Goal: Task Accomplishment & Management: Use online tool/utility

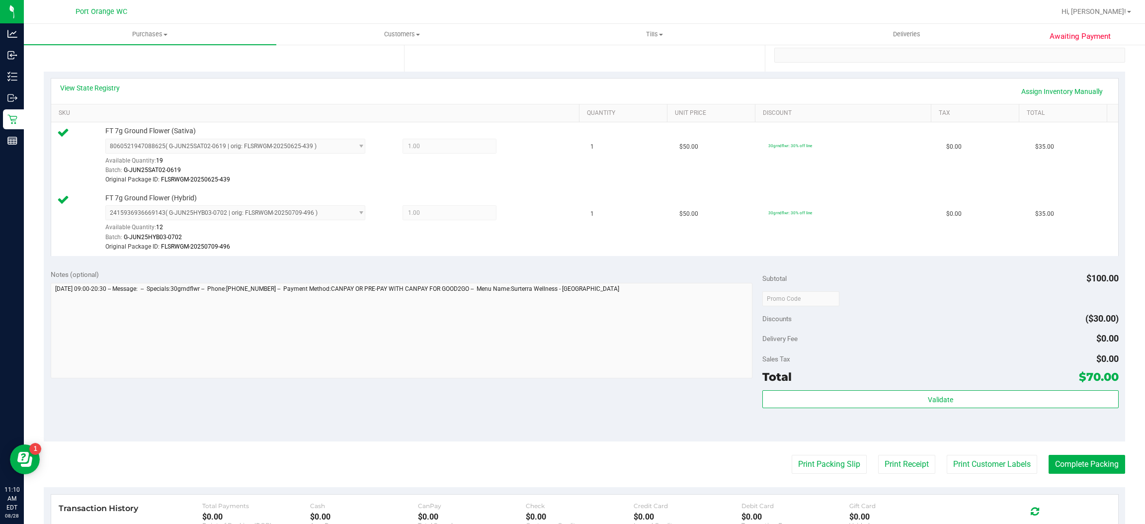
scroll to position [196, 0]
click at [1088, 462] on button "Complete Packing" at bounding box center [1087, 464] width 77 height 19
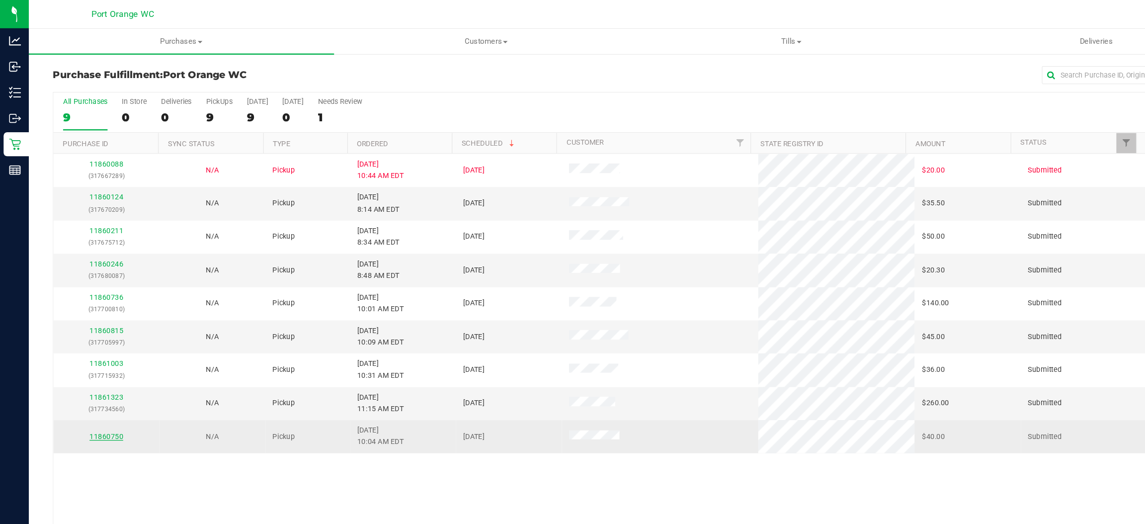
click at [84, 363] on link "11860750" at bounding box center [88, 360] width 28 height 7
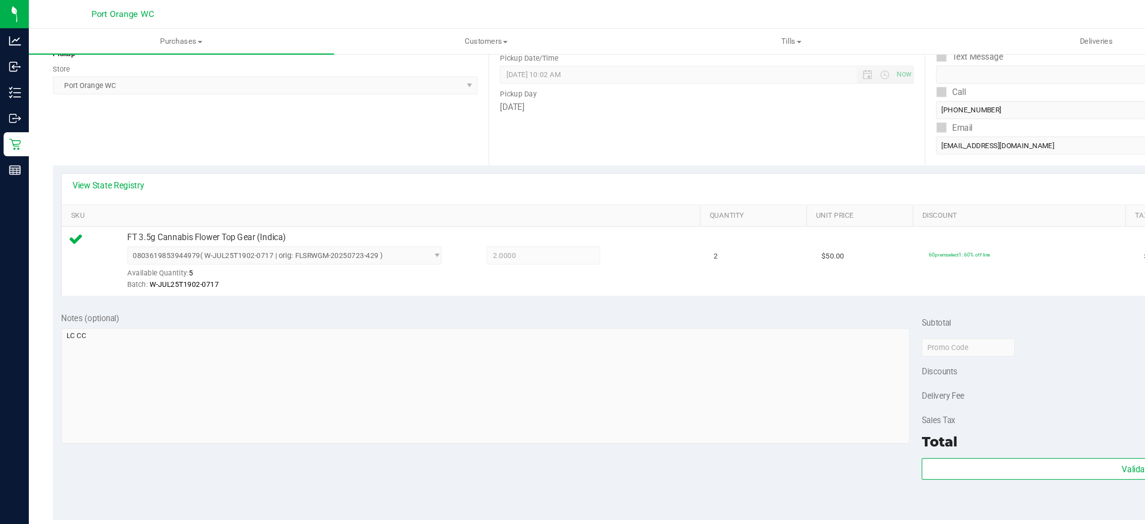
scroll to position [132, 0]
click at [857, 387] on button "Validate" at bounding box center [940, 387] width 356 height 18
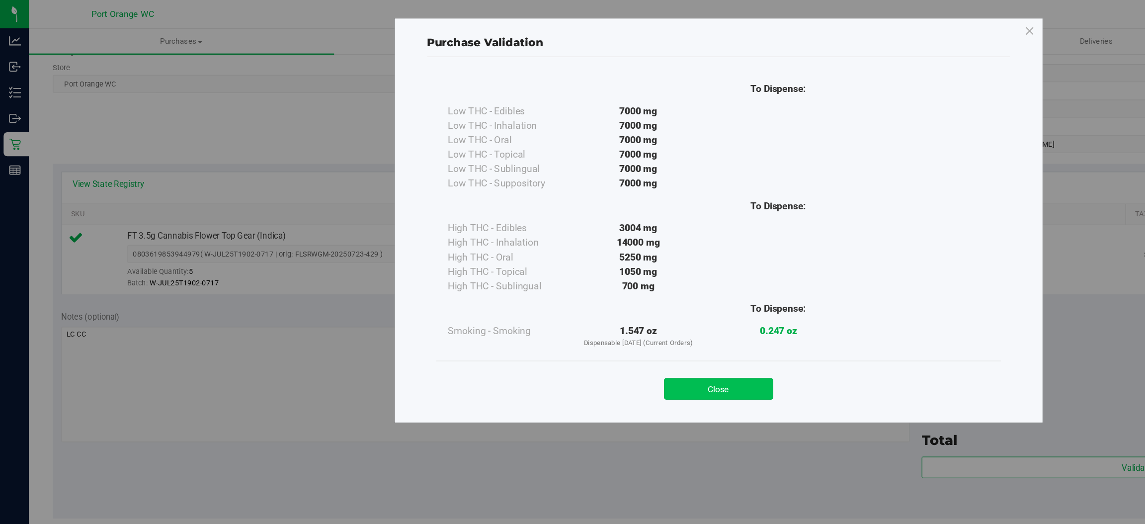
click at [601, 326] on button "Close" at bounding box center [594, 322] width 90 height 18
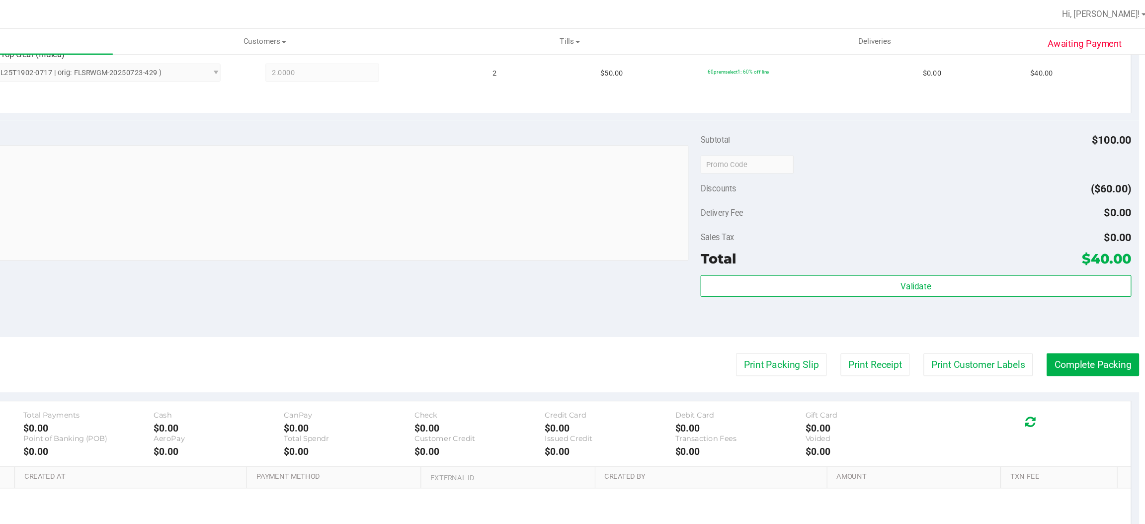
scroll to position [0, 0]
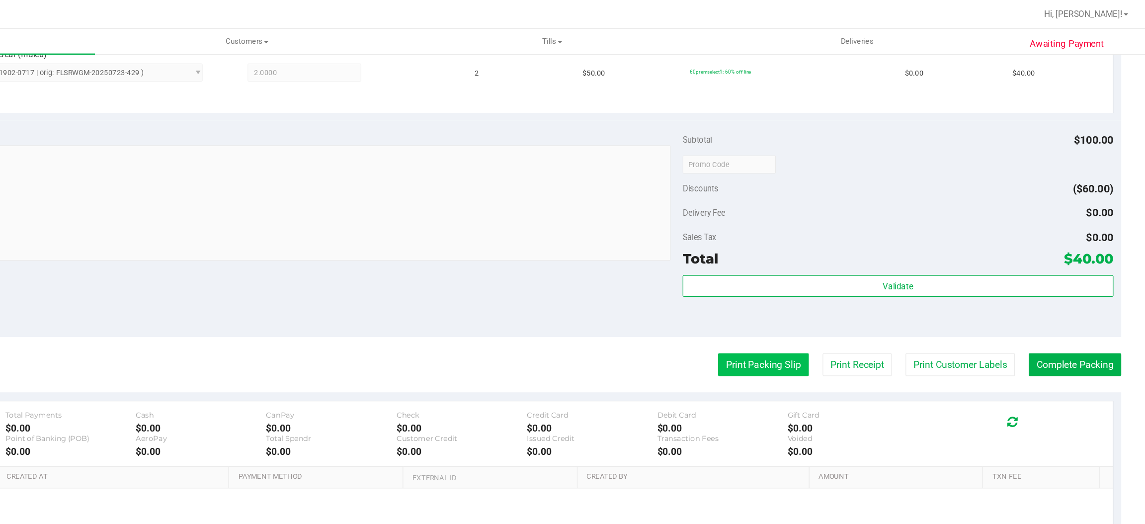
click at [818, 300] on button "Print Packing Slip" at bounding box center [829, 301] width 75 height 19
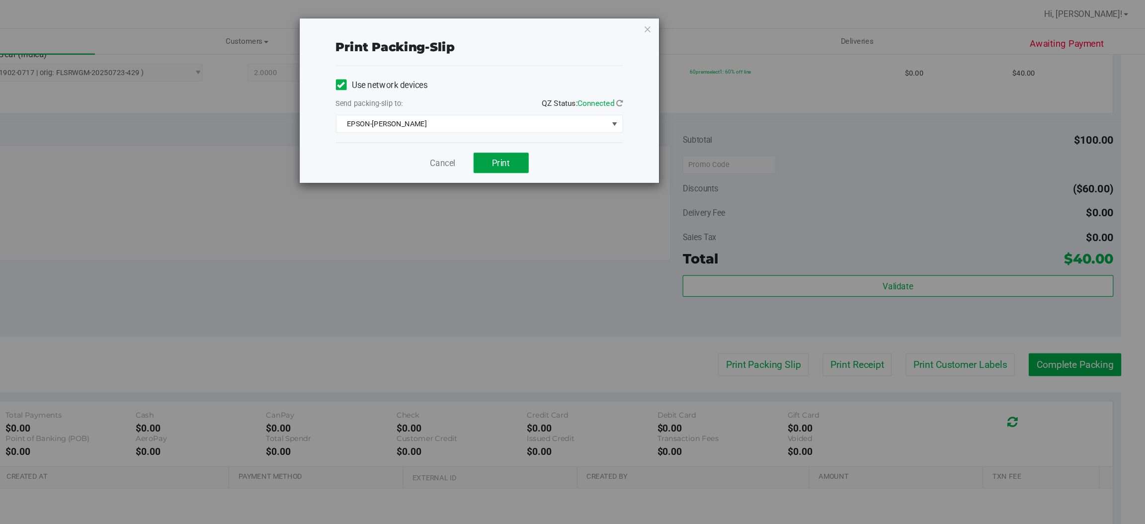
click at [612, 134] on span "Print" at bounding box center [612, 135] width 15 height 8
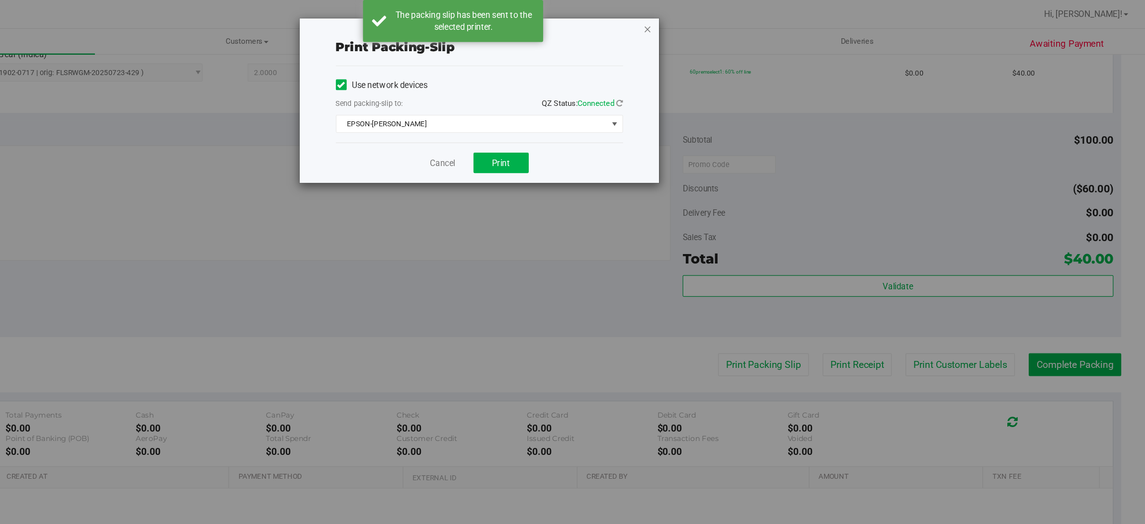
click at [733, 23] on icon "button" at bounding box center [733, 24] width 7 height 12
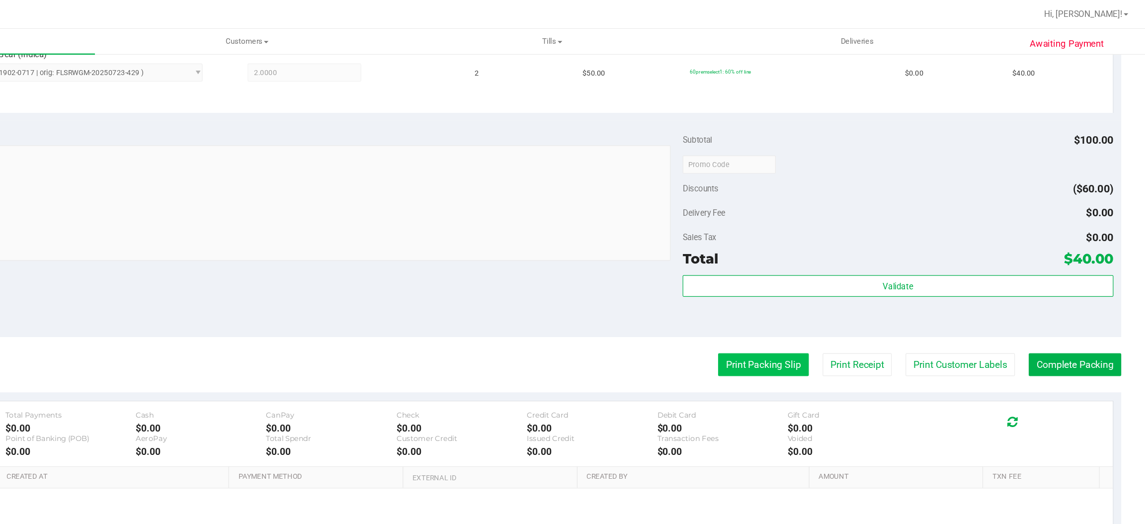
click at [818, 300] on button "Print Packing Slip" at bounding box center [829, 301] width 75 height 19
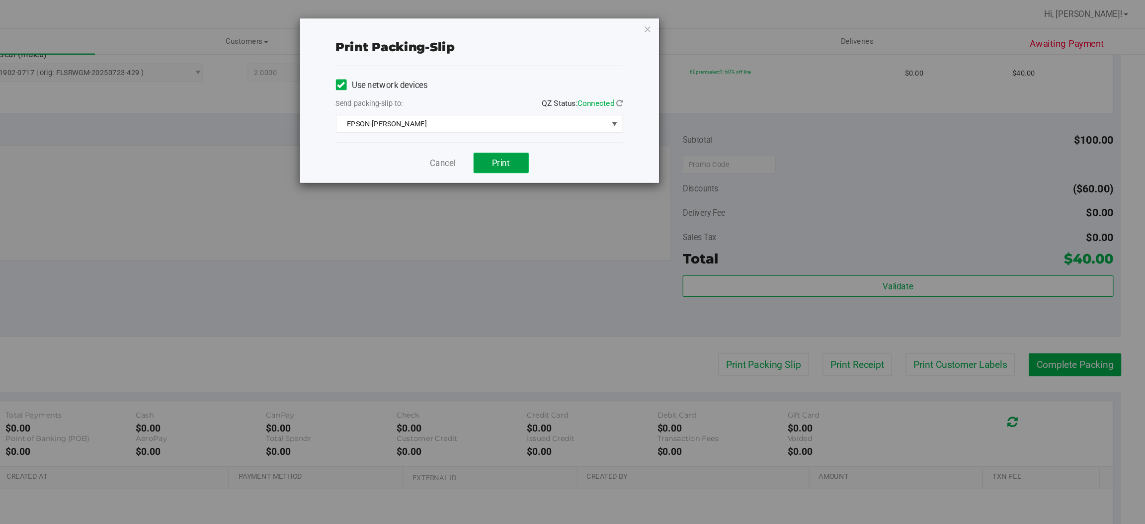
click at [621, 129] on button "Print" at bounding box center [612, 134] width 46 height 17
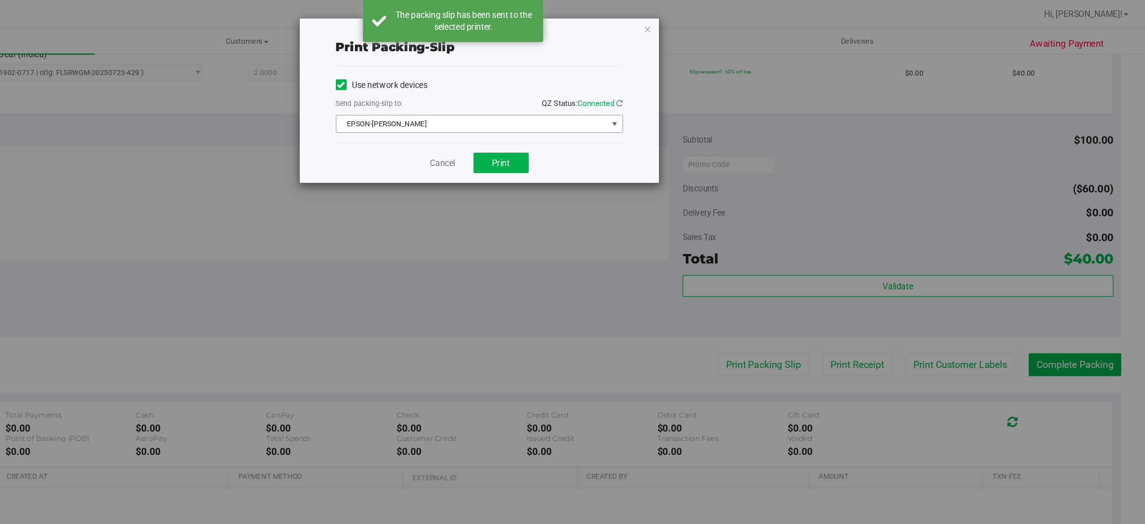
click at [708, 100] on span "select" at bounding box center [706, 102] width 8 height 8
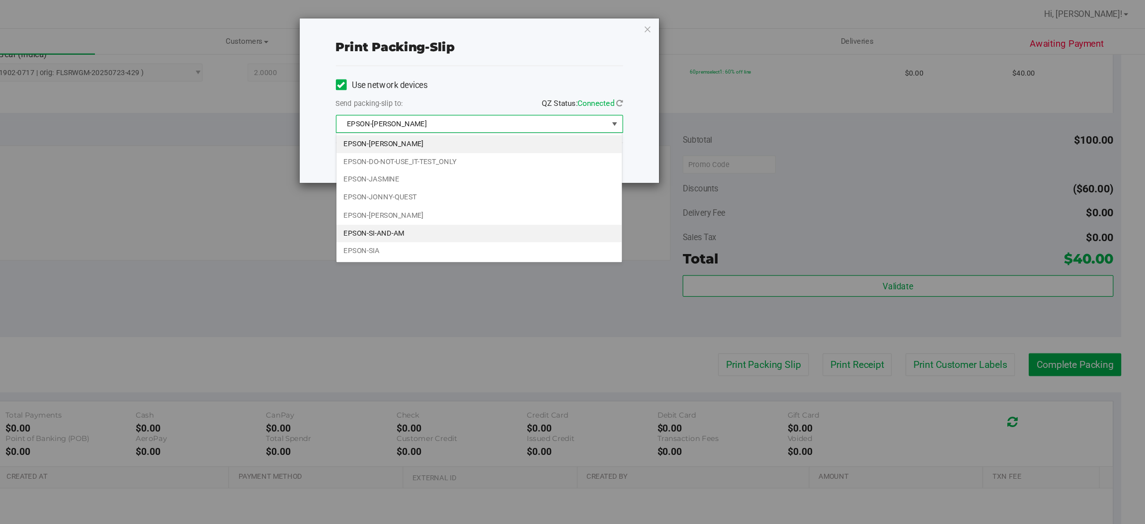
click at [536, 196] on li "EPSON-SI-AND-AM" at bounding box center [594, 193] width 237 height 15
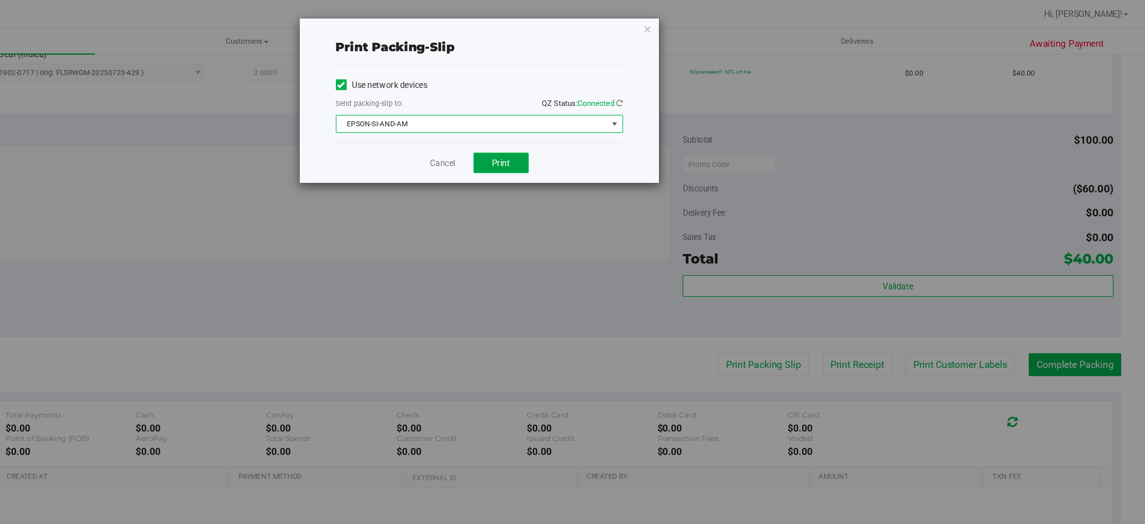
click at [623, 135] on button "Print" at bounding box center [612, 134] width 46 height 17
click at [731, 20] on icon "button" at bounding box center [733, 24] width 7 height 12
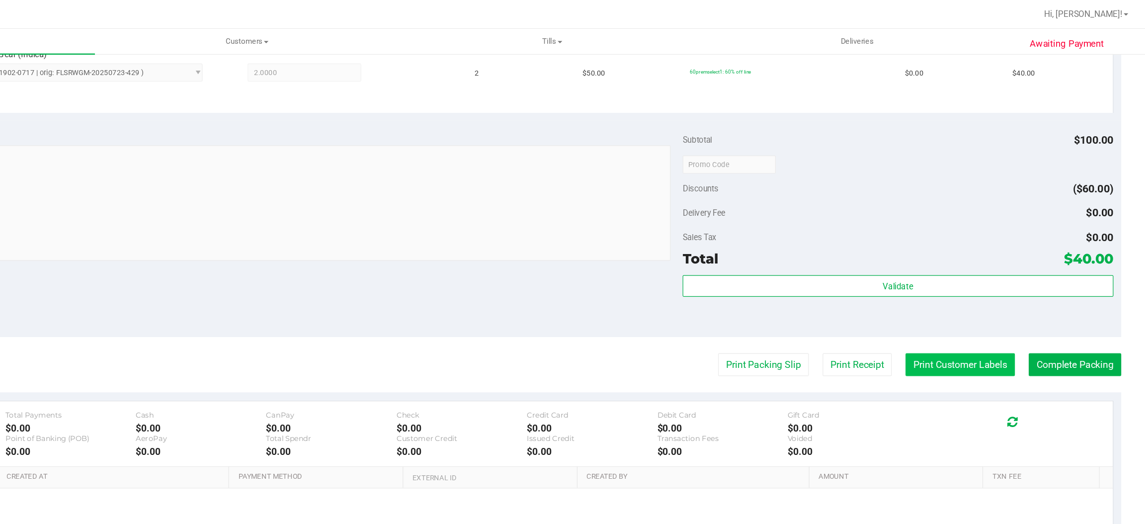
click at [987, 300] on button "Print Customer Labels" at bounding box center [992, 301] width 90 height 19
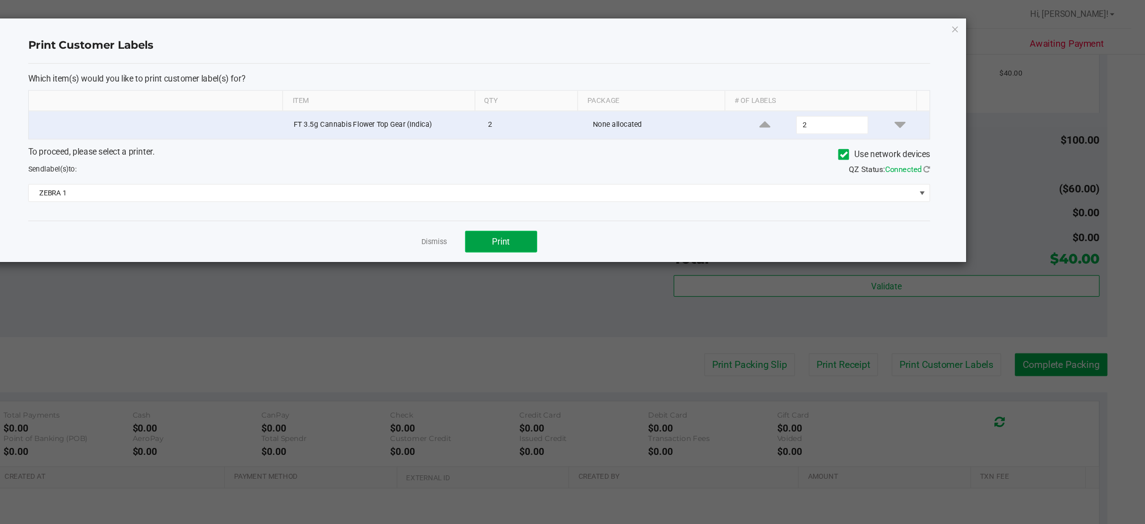
click at [623, 195] on button "Print" at bounding box center [613, 200] width 60 height 18
click at [964, 141] on icon at bounding box center [964, 140] width 5 height 6
click at [953, 162] on div "To proceed, please select a printer. Use network devices Send label(s) to: Sear…" at bounding box center [594, 143] width 746 height 47
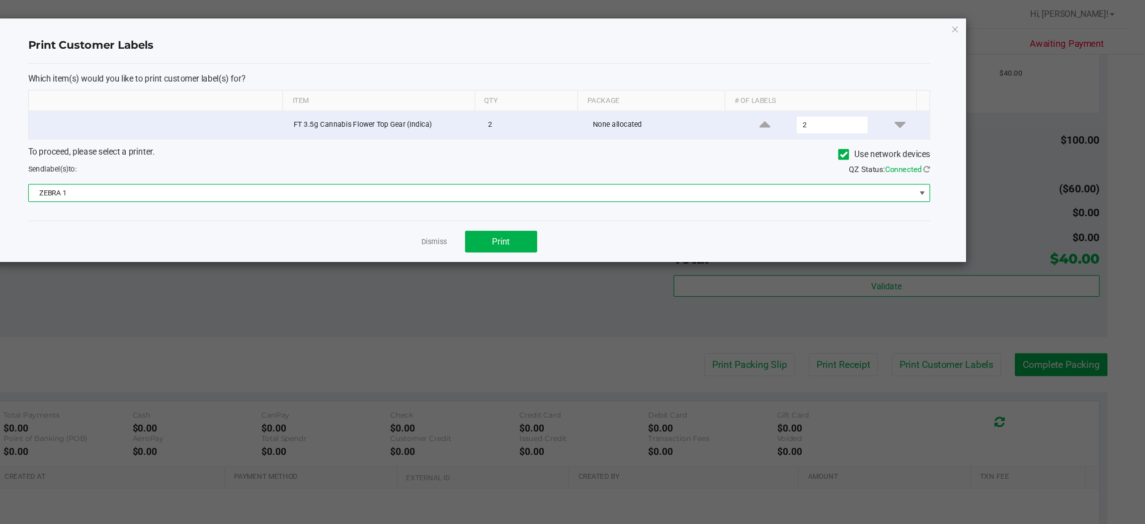
click at [964, 160] on span at bounding box center [961, 160] width 8 height 8
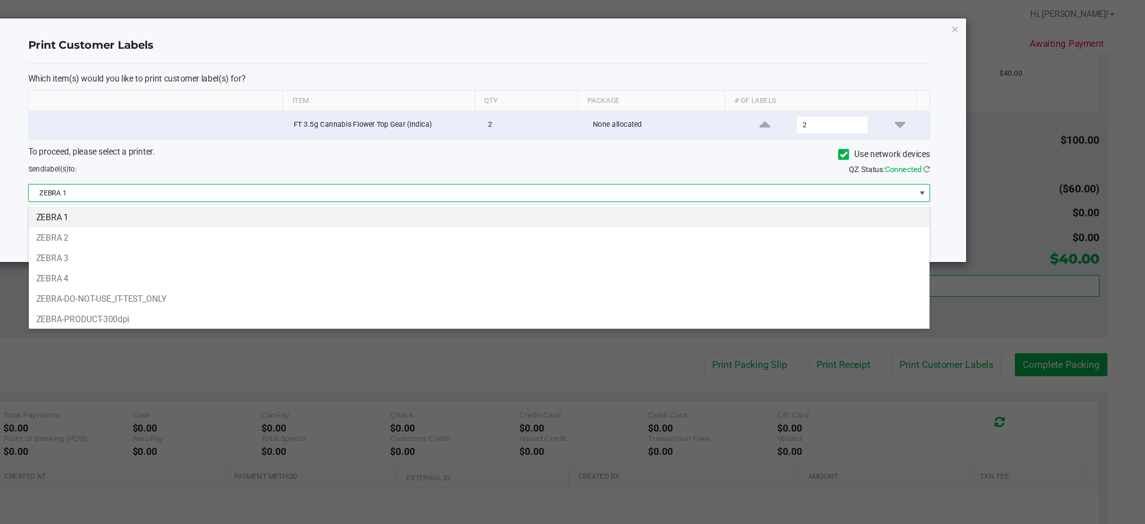
scroll to position [15, 746]
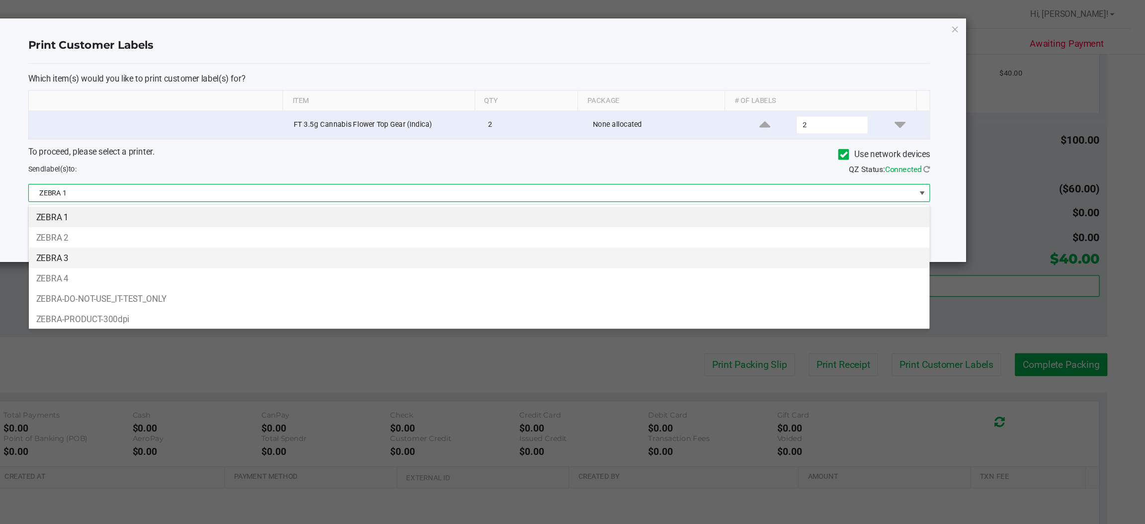
click at [244, 208] on li "ZEBRA 3" at bounding box center [594, 213] width 745 height 17
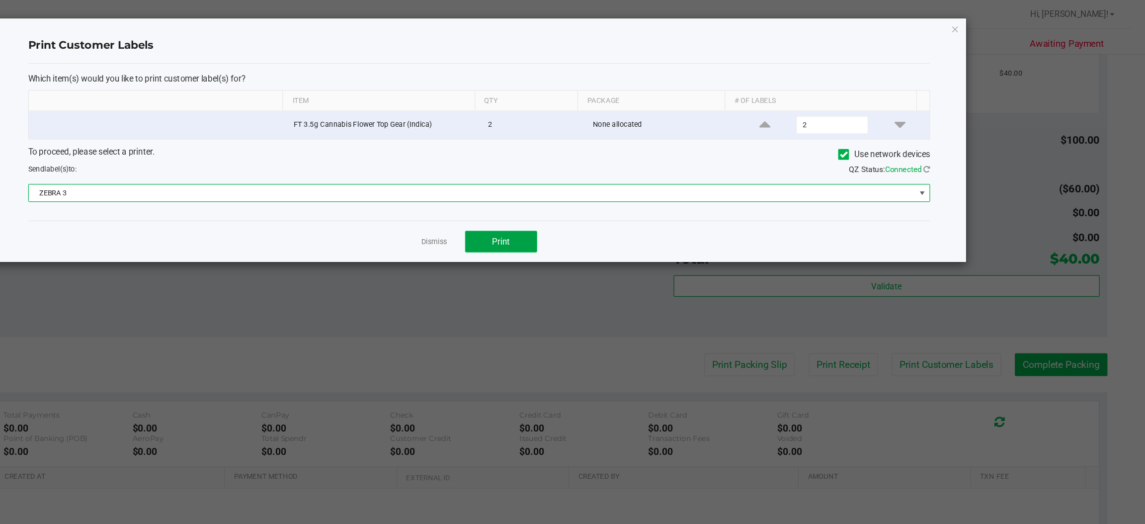
click at [612, 201] on span "Print" at bounding box center [612, 200] width 15 height 8
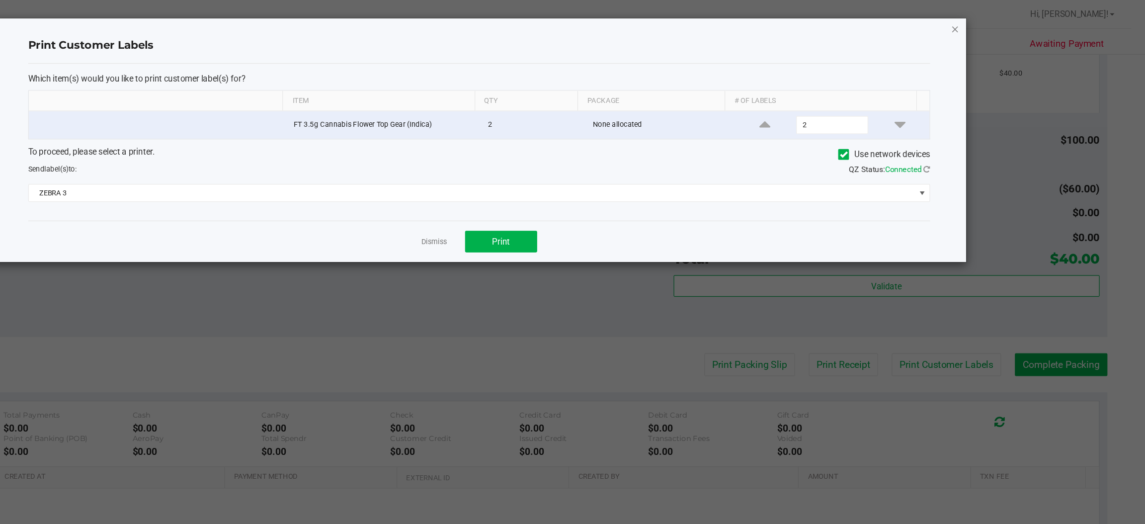
click at [989, 23] on icon "button" at bounding box center [988, 24] width 7 height 12
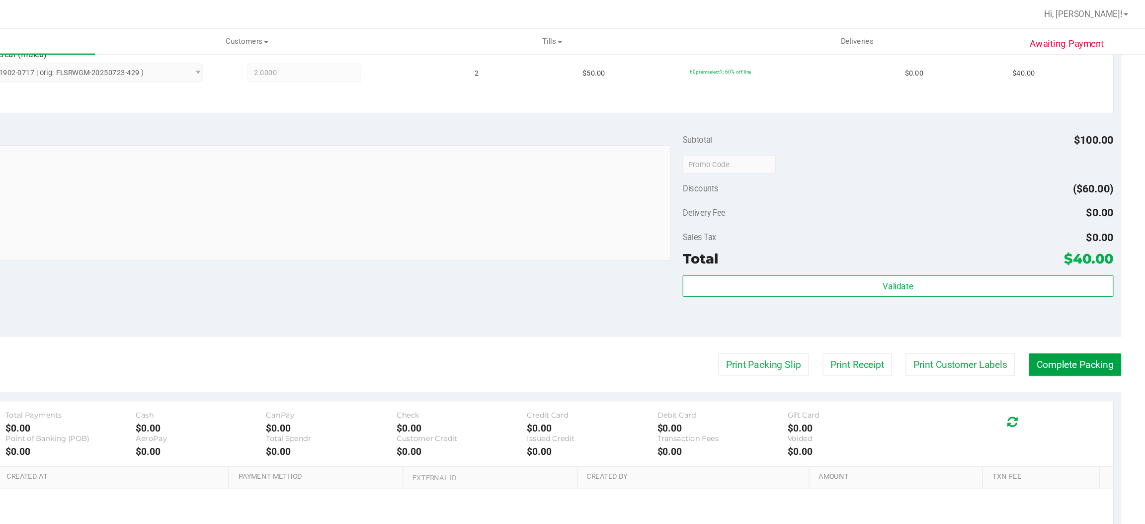
click at [1079, 302] on button "Complete Packing" at bounding box center [1087, 301] width 77 height 19
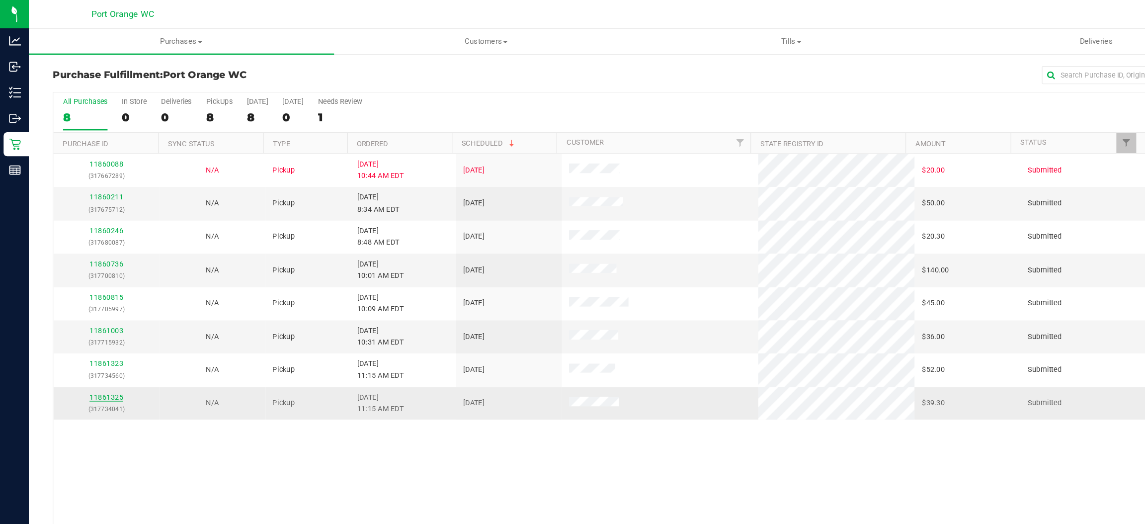
click at [94, 329] on link "11861325" at bounding box center [88, 328] width 28 height 7
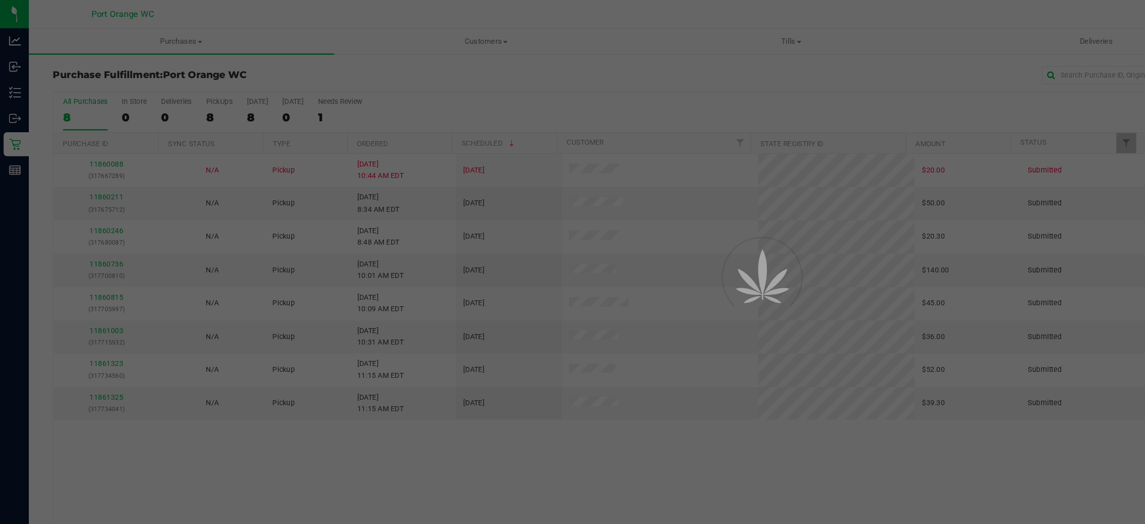
click at [98, 325] on div at bounding box center [572, 262] width 1145 height 524
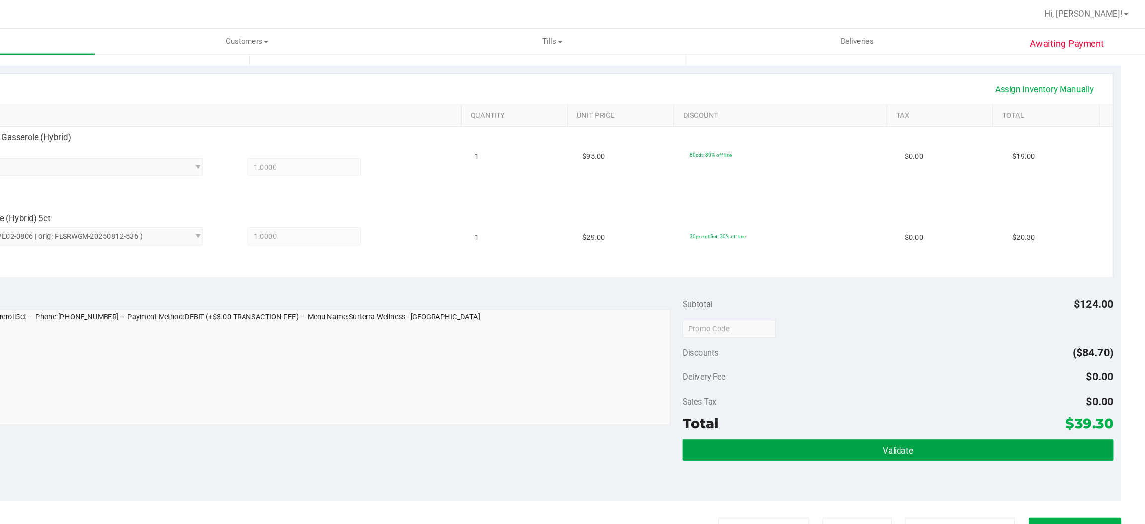
click at [894, 369] on button "Validate" at bounding box center [940, 372] width 356 height 18
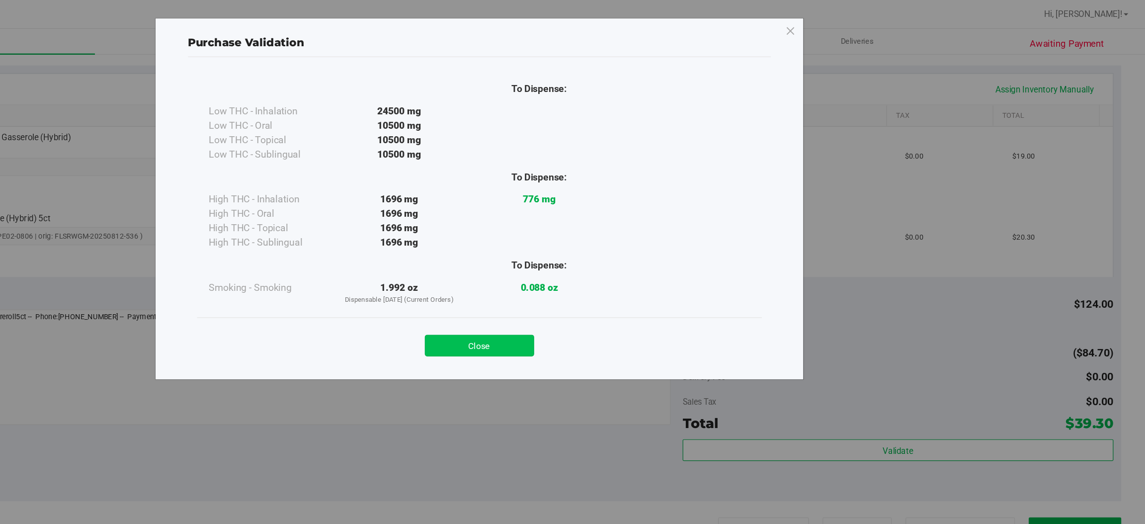
click at [587, 292] on button "Close" at bounding box center [594, 286] width 90 height 18
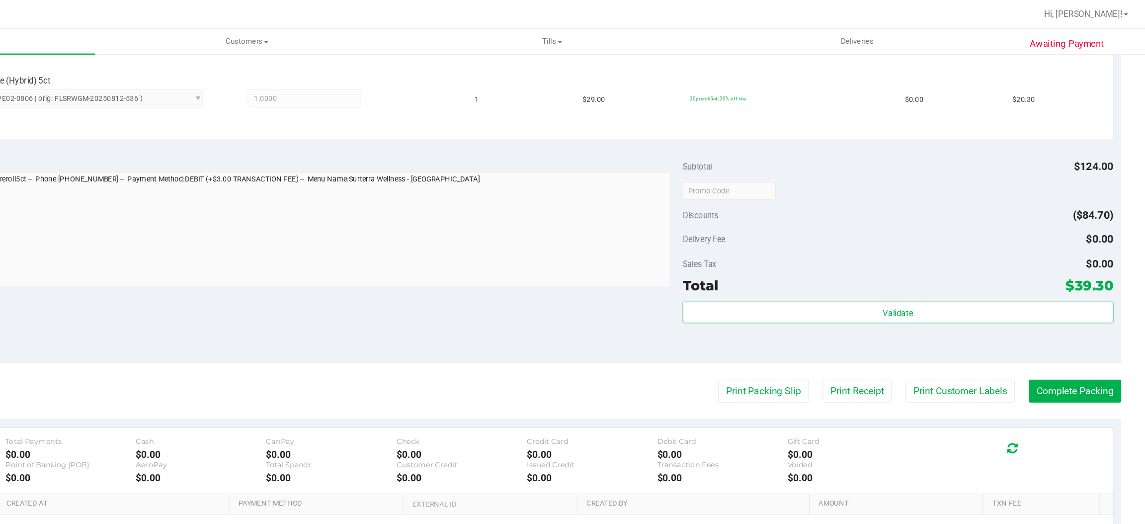
scroll to position [335, 0]
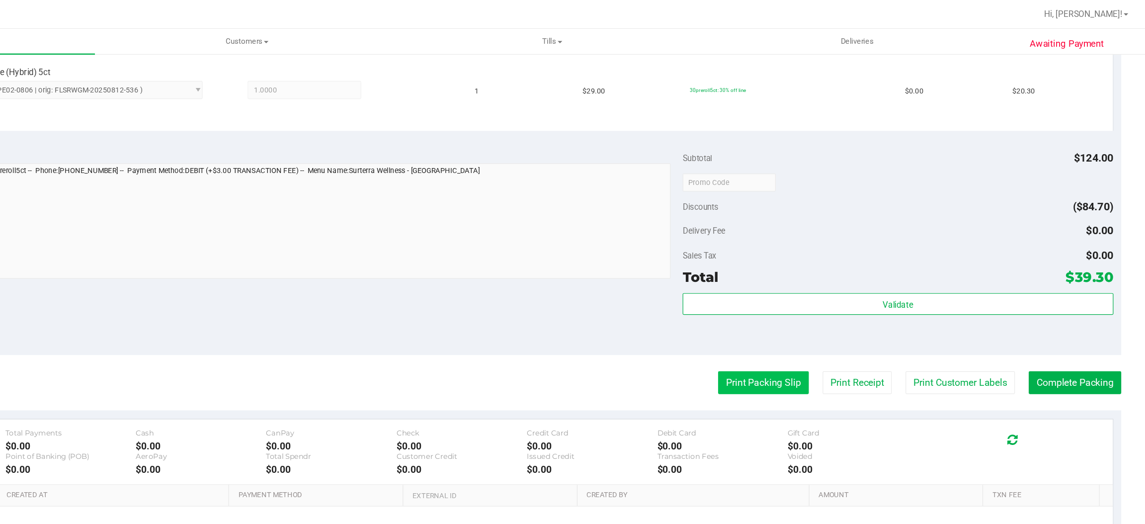
click at [812, 319] on button "Print Packing Slip" at bounding box center [829, 316] width 75 height 19
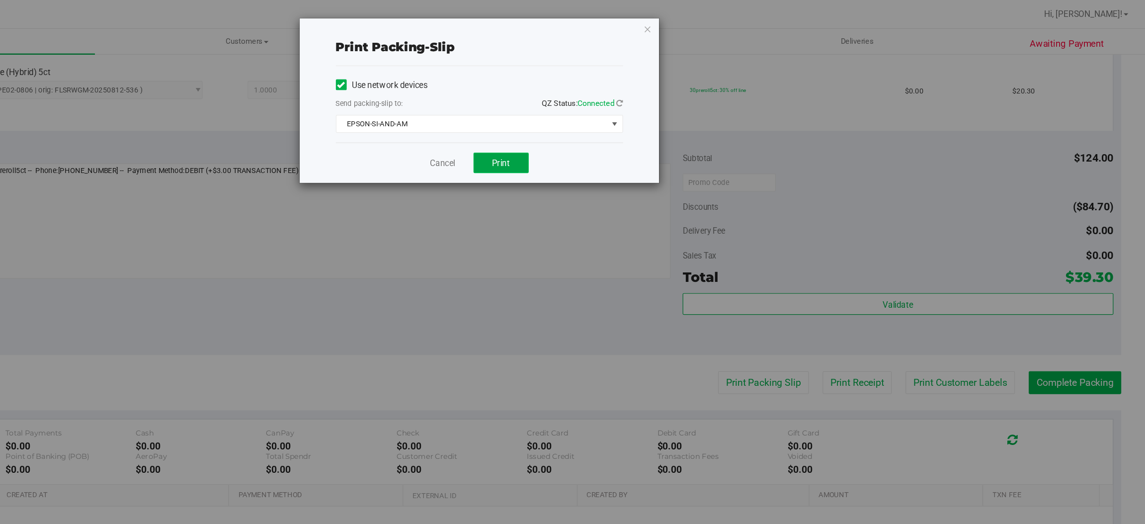
click at [608, 137] on span "Print" at bounding box center [612, 135] width 15 height 8
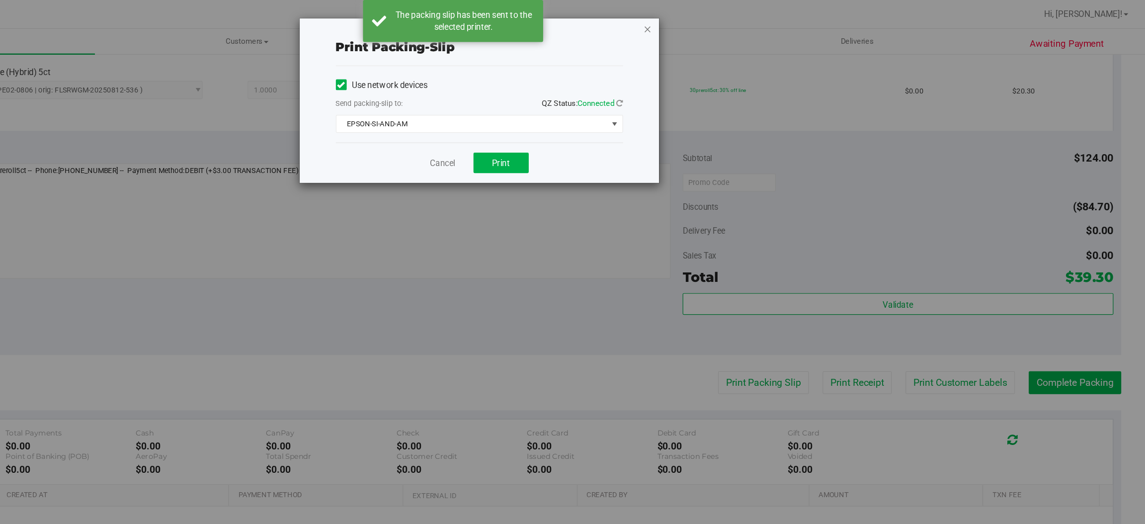
click at [734, 19] on icon "button" at bounding box center [733, 24] width 7 height 12
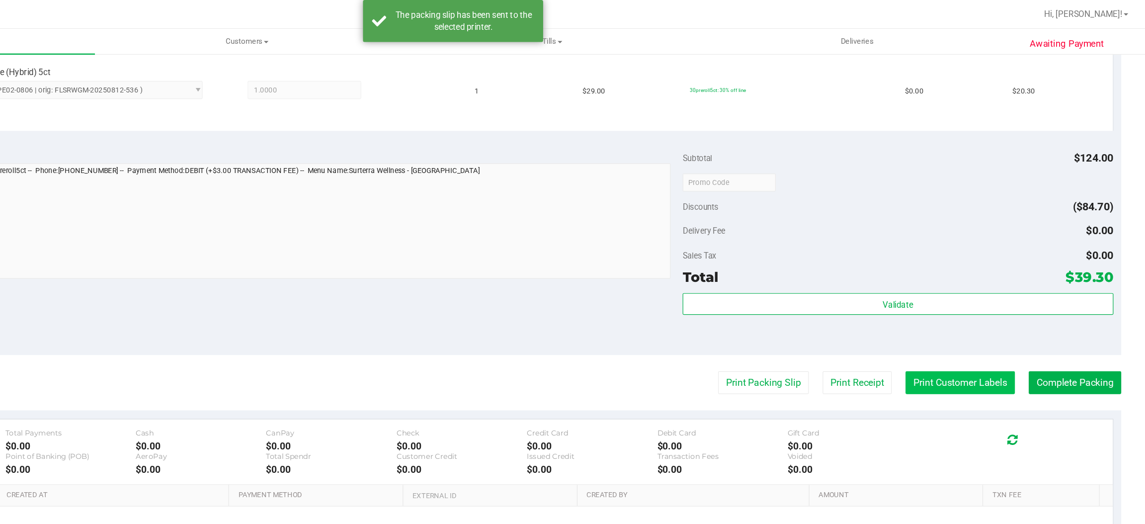
click at [983, 316] on button "Print Customer Labels" at bounding box center [992, 316] width 90 height 19
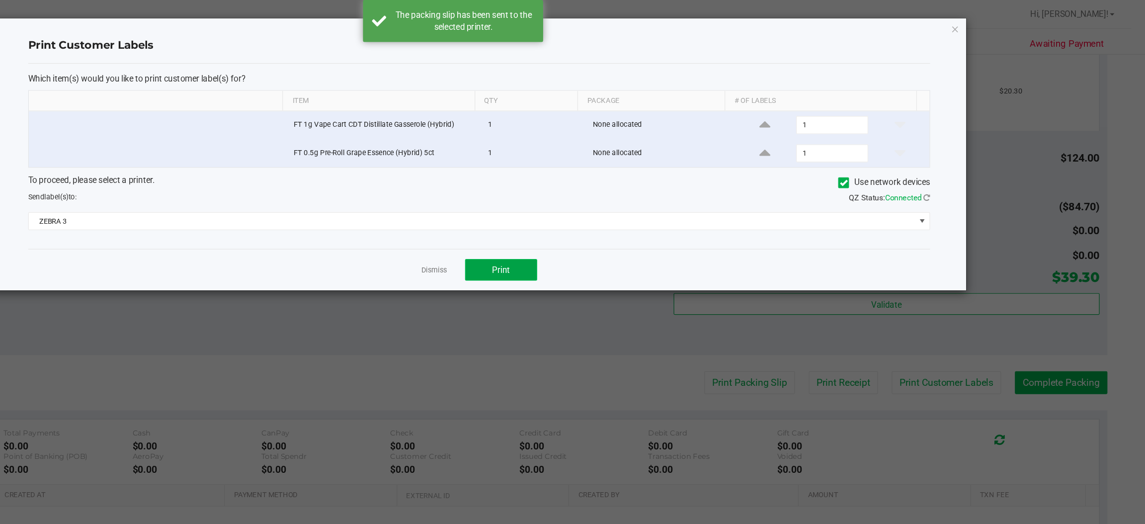
click at [612, 225] on span "Print" at bounding box center [612, 223] width 15 height 8
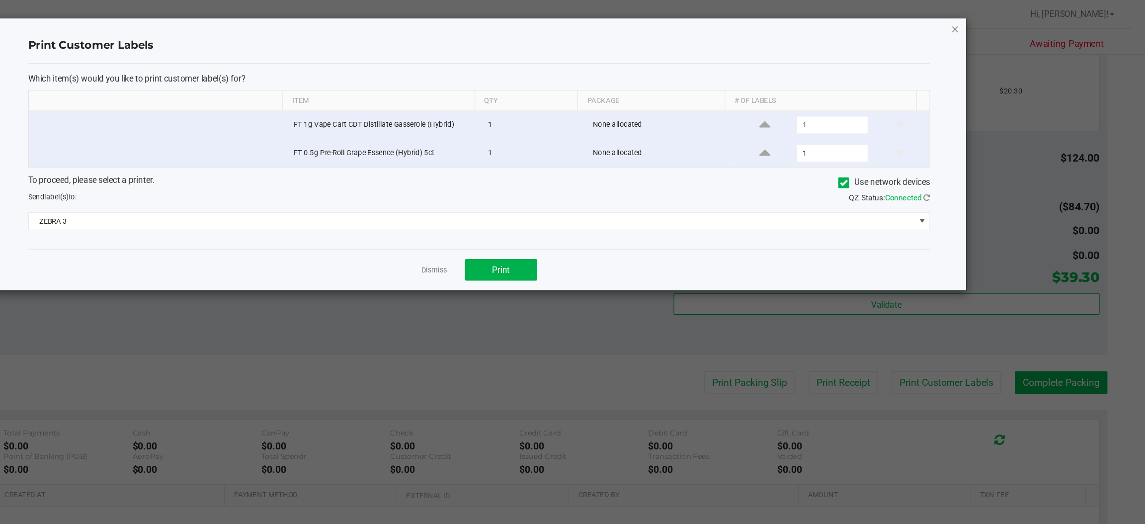
click at [988, 23] on icon "button" at bounding box center [988, 24] width 7 height 12
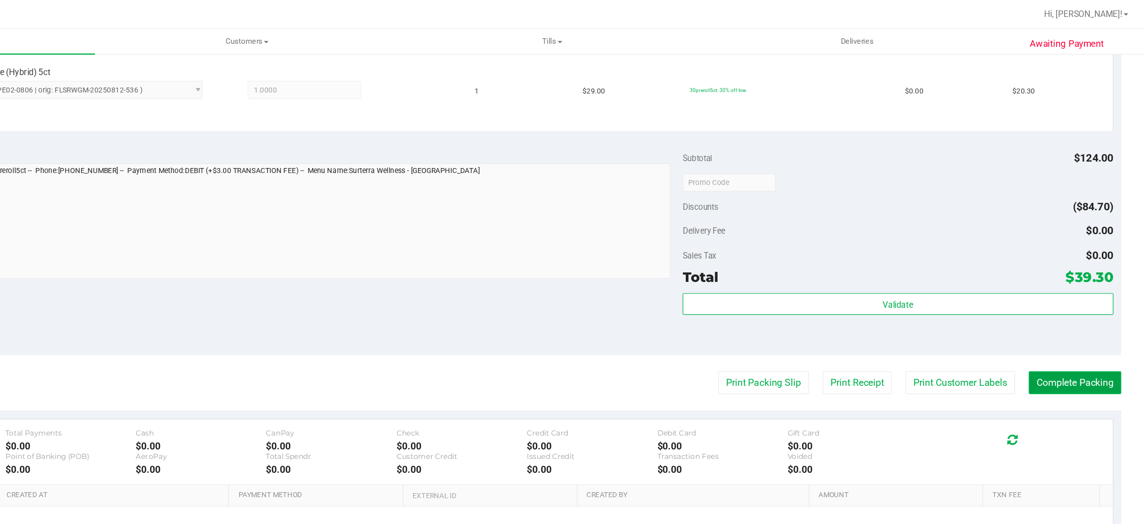
click at [1075, 316] on button "Complete Packing" at bounding box center [1087, 316] width 77 height 19
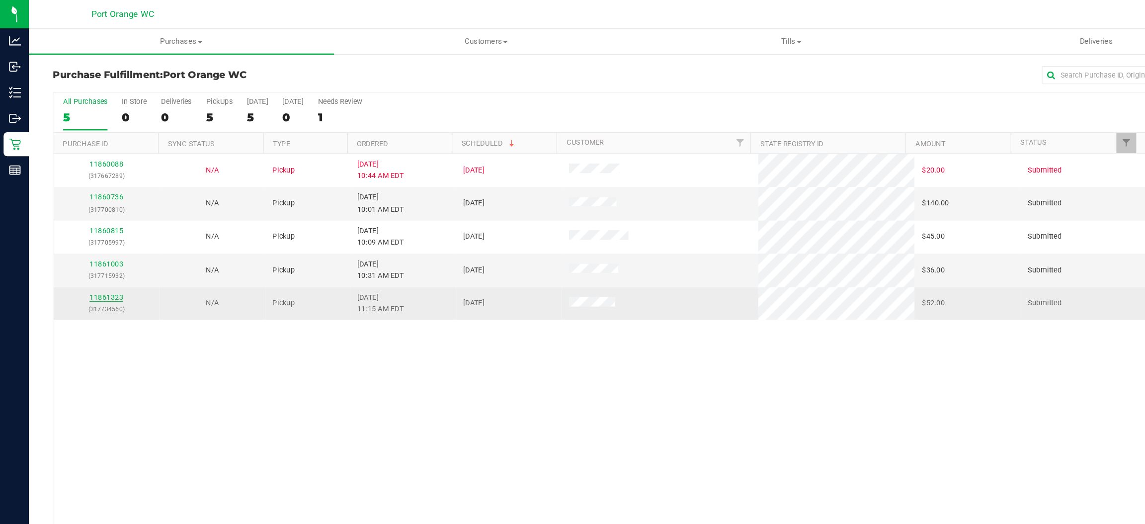
click at [92, 247] on link "11861323" at bounding box center [88, 246] width 28 height 7
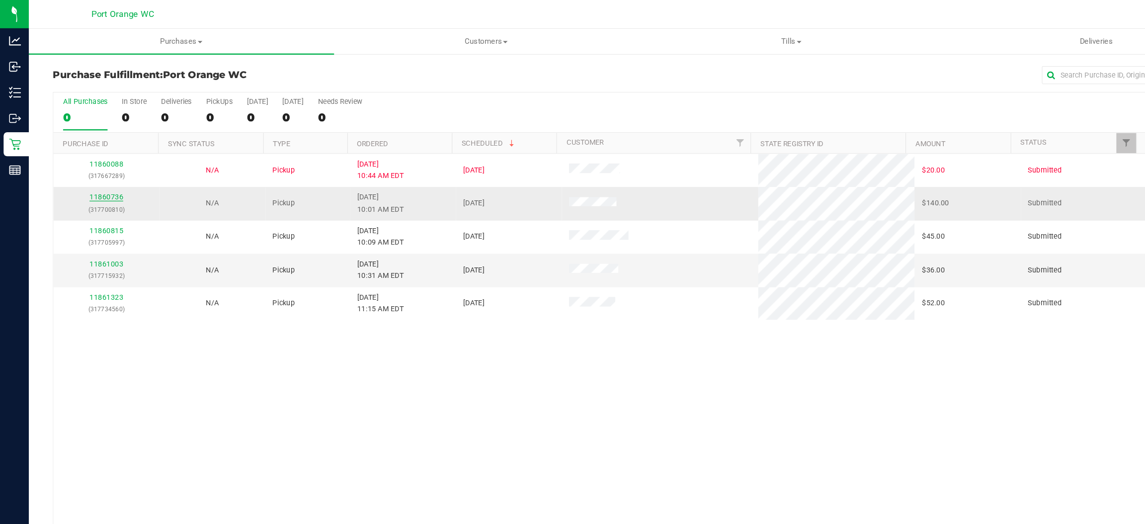
click at [85, 163] on link "11860736" at bounding box center [88, 163] width 28 height 7
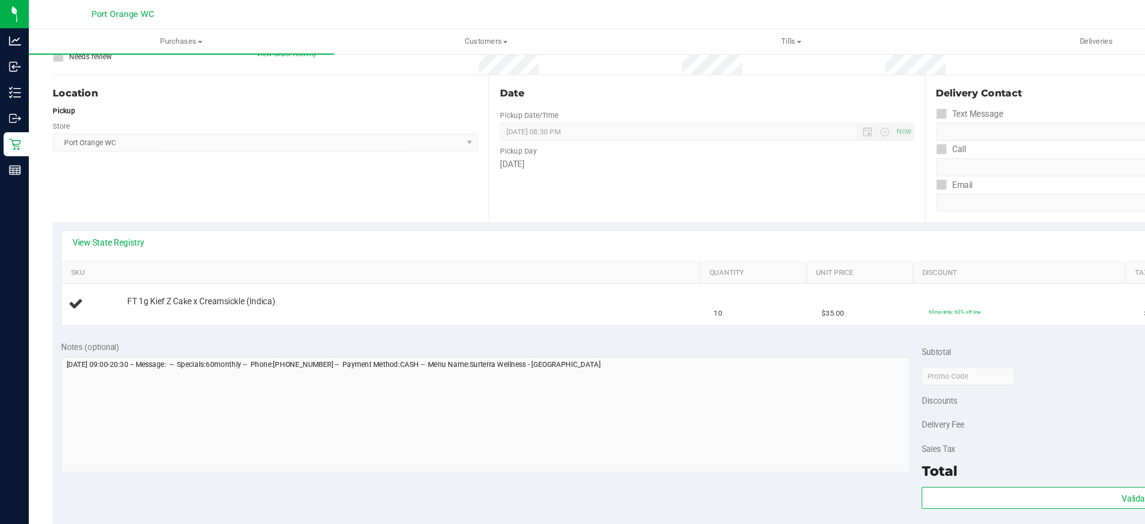
scroll to position [84, 0]
click at [123, 255] on link "Add Package" at bounding box center [123, 255] width 36 height 7
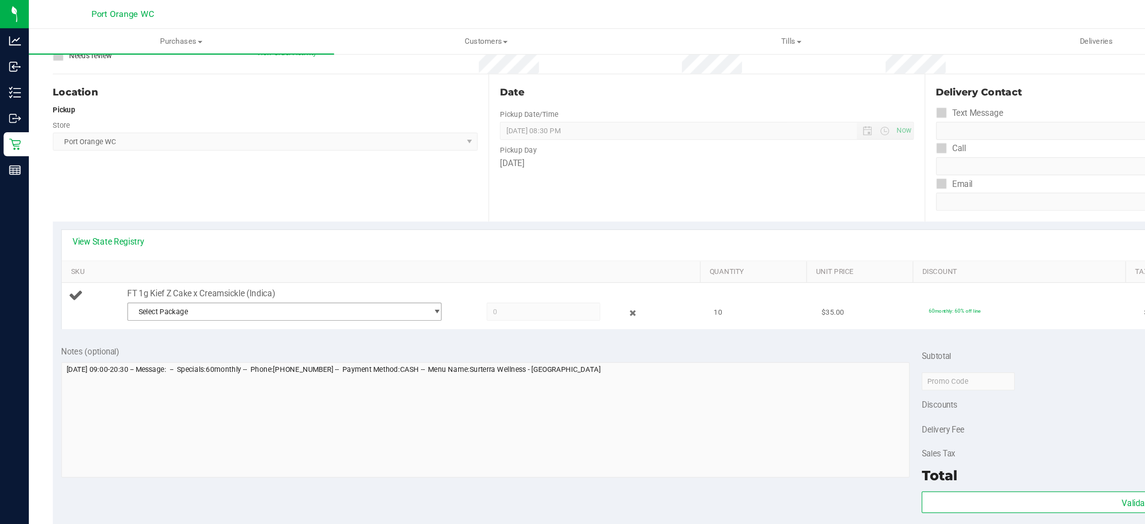
click at [357, 260] on span "select" at bounding box center [360, 258] width 7 height 8
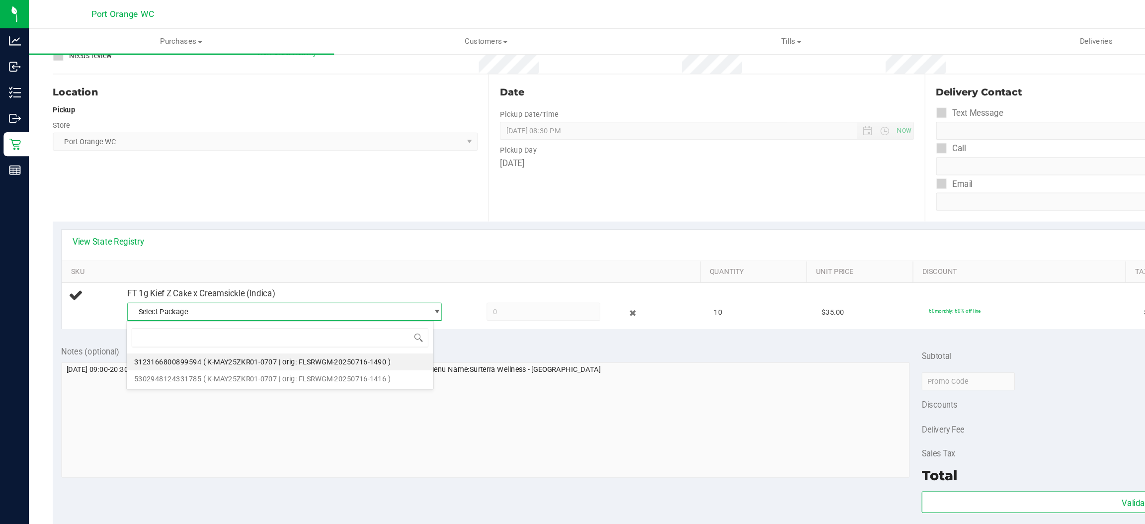
click at [299, 297] on span "( K-MAY25ZKR01-0707 | orig: FLSRWGM-20250716-1490 )" at bounding box center [245, 299] width 155 height 7
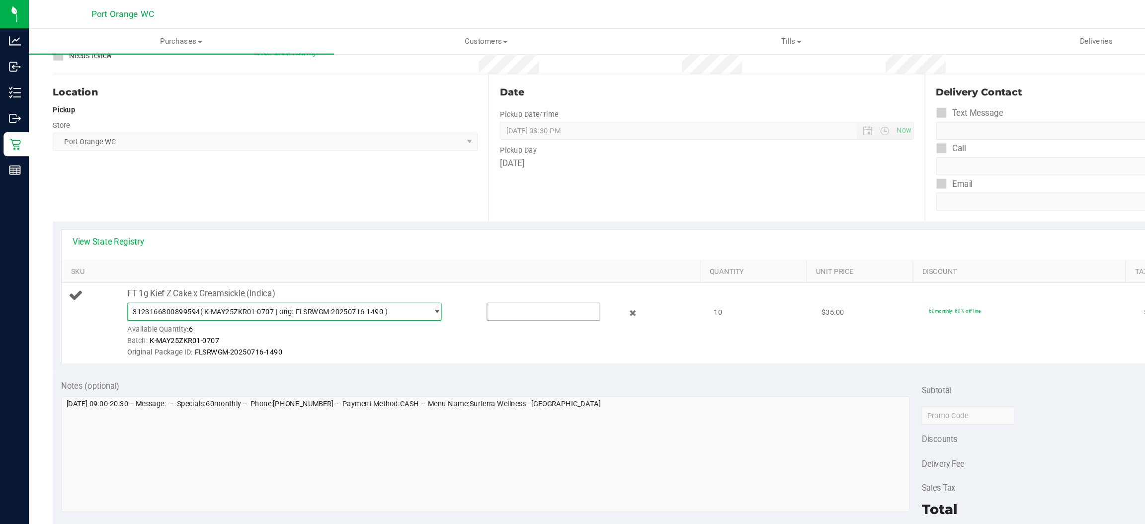
click at [403, 257] on input "text" at bounding box center [449, 258] width 93 height 14
type input "10"
type input "6"
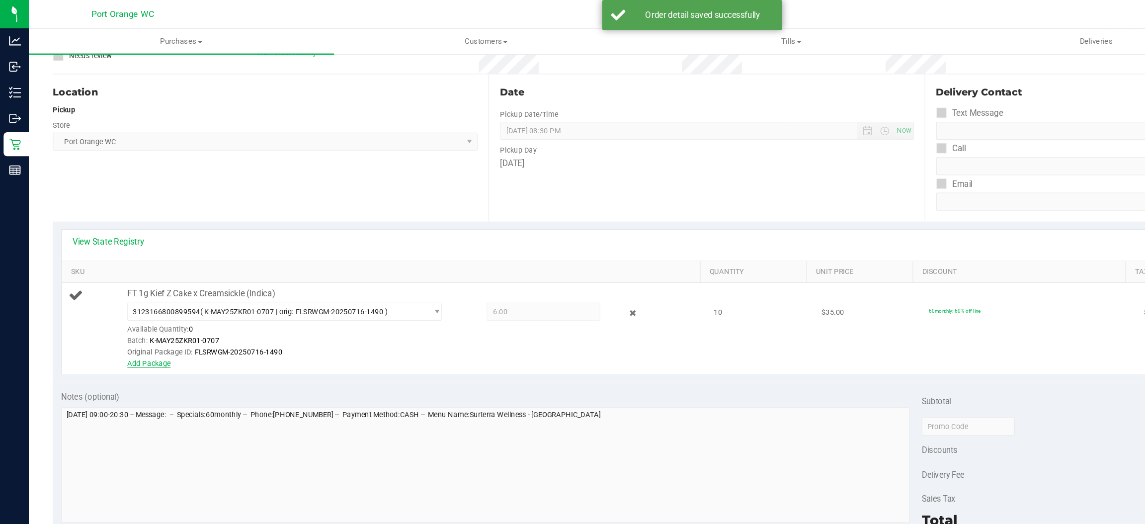
click at [126, 303] on link "Add Package" at bounding box center [123, 300] width 36 height 7
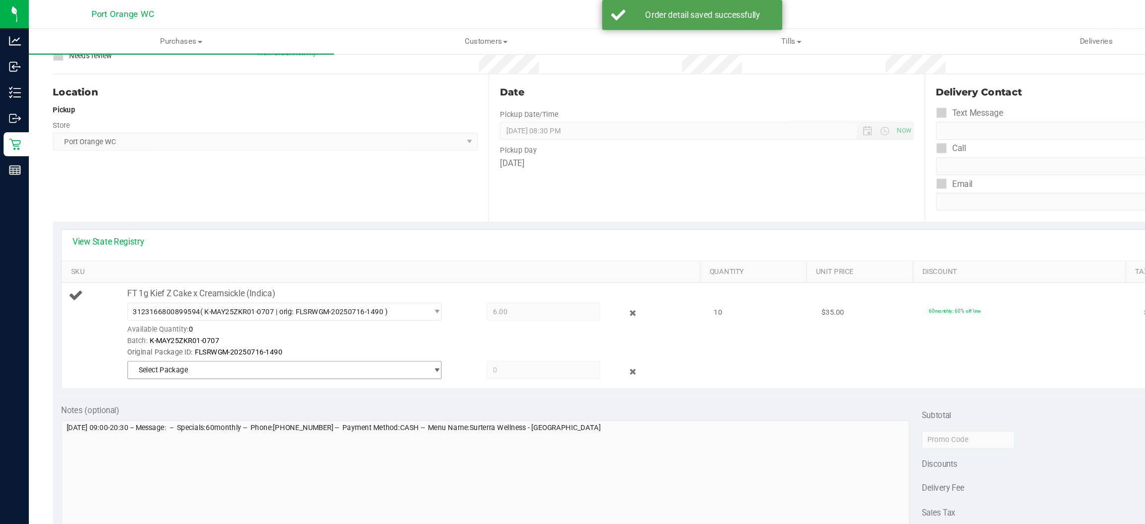
click at [357, 306] on span "select" at bounding box center [360, 306] width 7 height 8
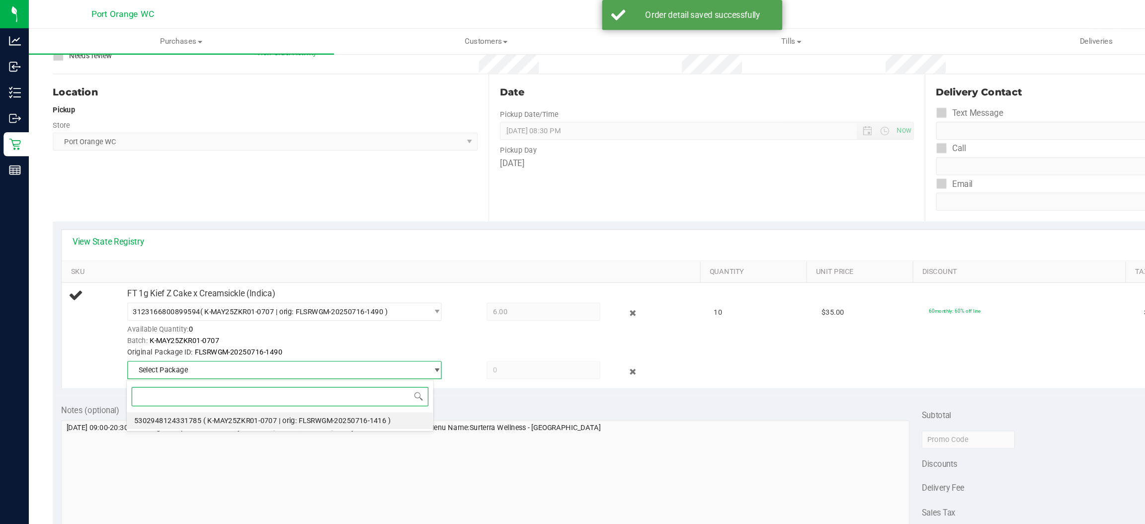
click at [299, 350] on span "( K-MAY25ZKR01-0707 | orig: FLSRWGM-20250716-1416 )" at bounding box center [245, 347] width 155 height 7
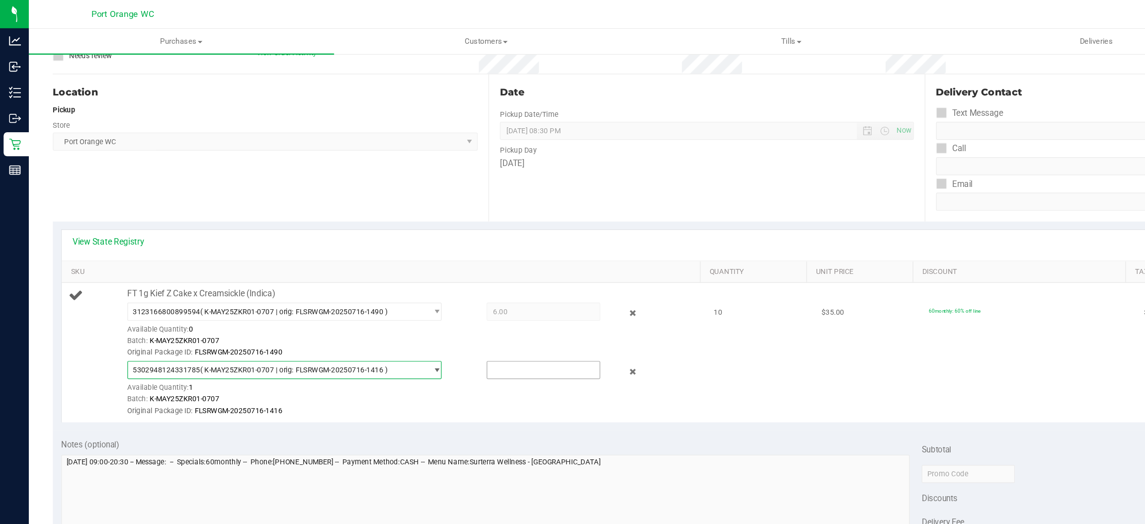
click at [403, 304] on input "text" at bounding box center [449, 306] width 93 height 14
type input "4"
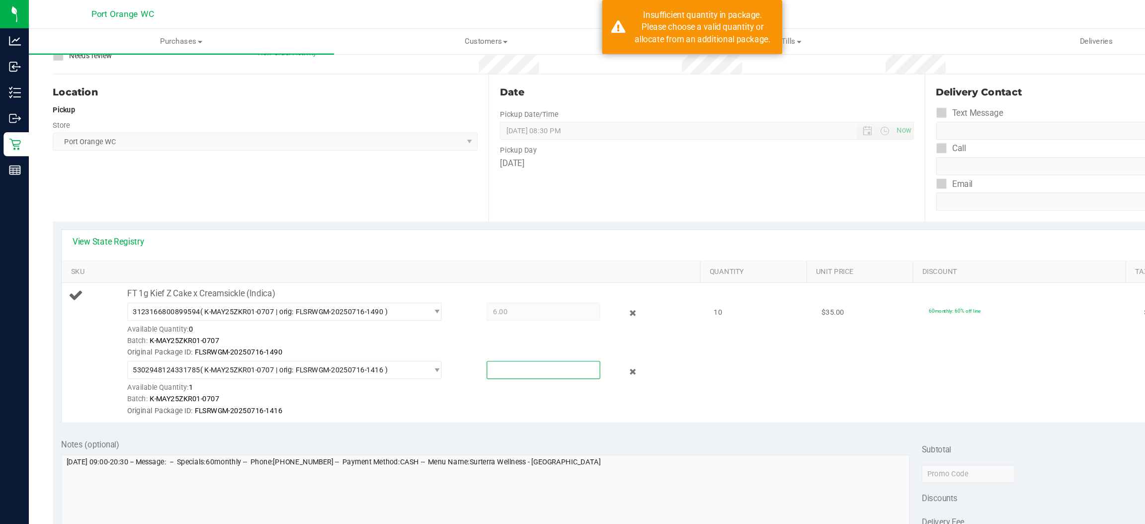
click at [411, 306] on input "text" at bounding box center [449, 306] width 93 height 14
type input "4"
click at [428, 334] on div "Batch: K-MAY25ZKR01-0707" at bounding box center [340, 330] width 470 height 9
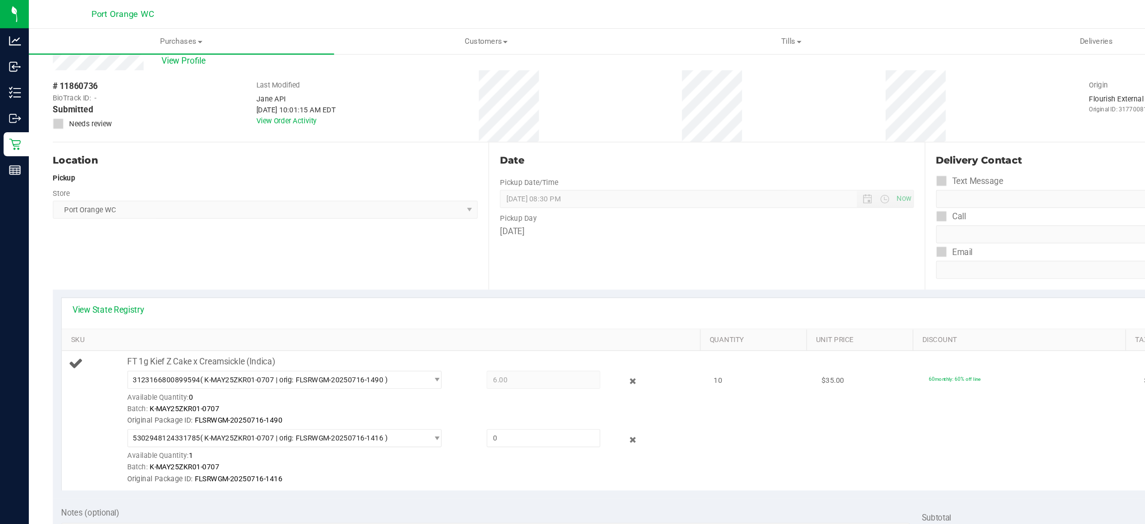
scroll to position [0, 0]
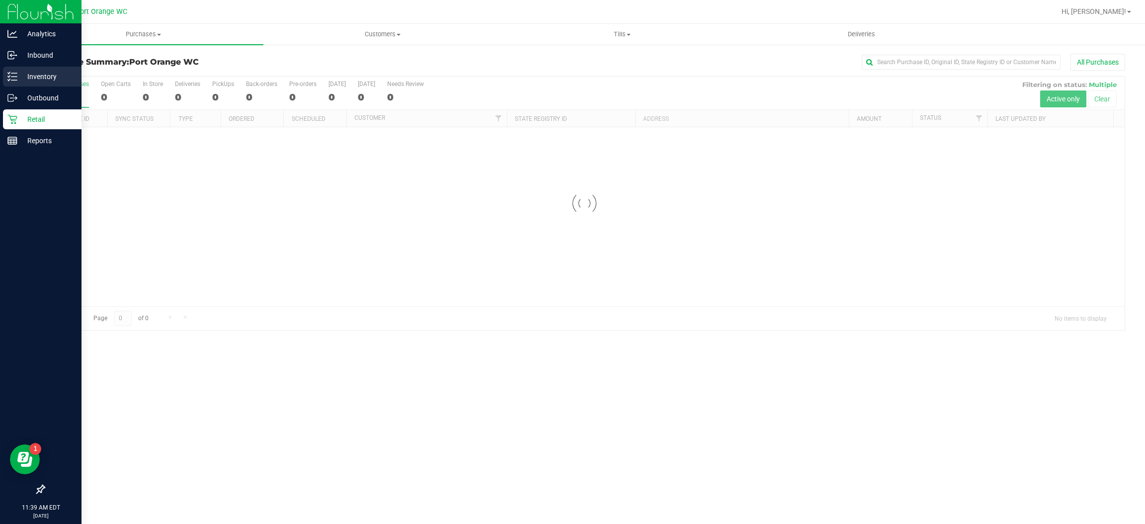
click at [12, 77] on line at bounding box center [13, 77] width 5 height 0
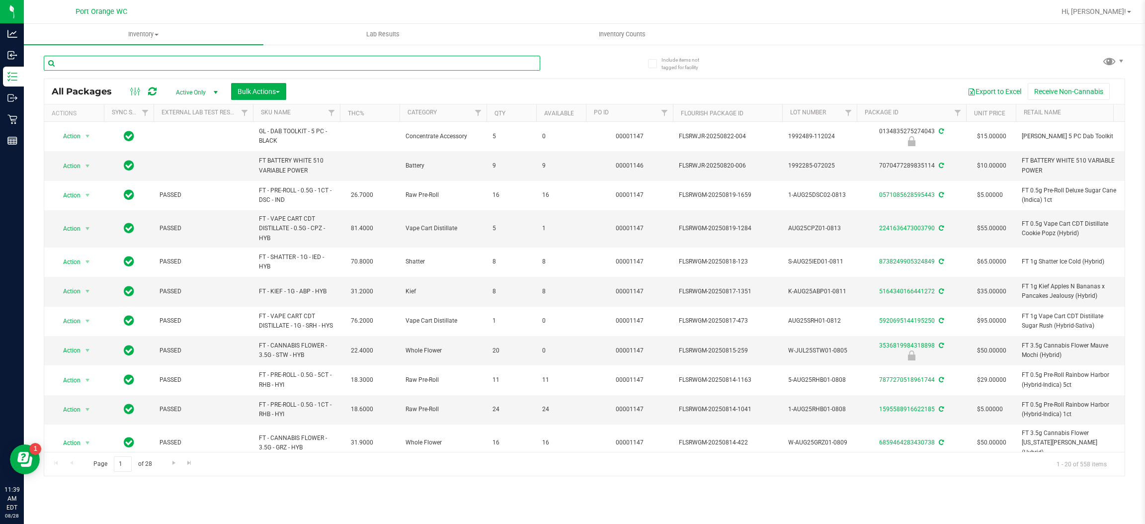
click at [125, 61] on input "text" at bounding box center [292, 63] width 497 height 15
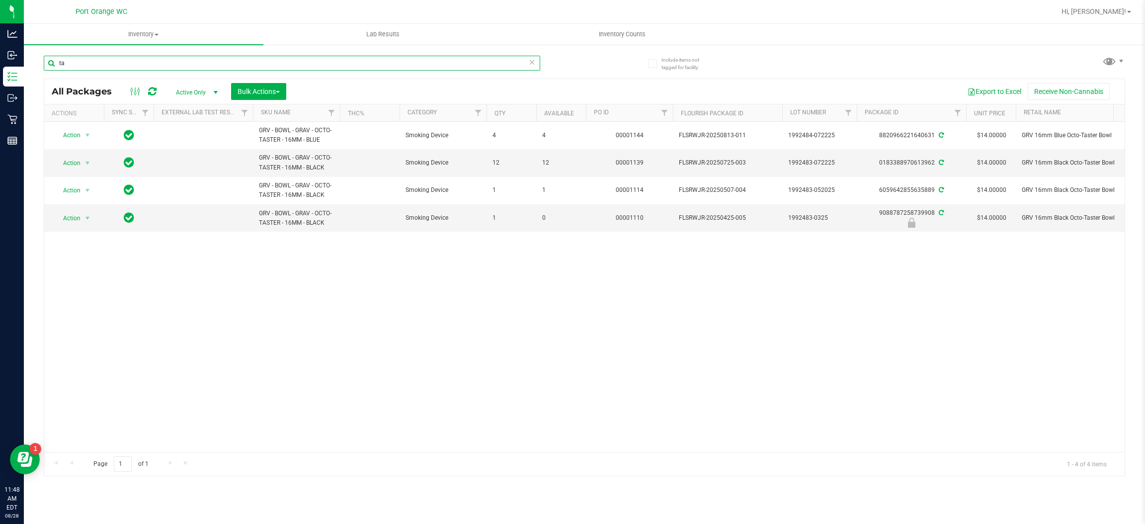
type input "t"
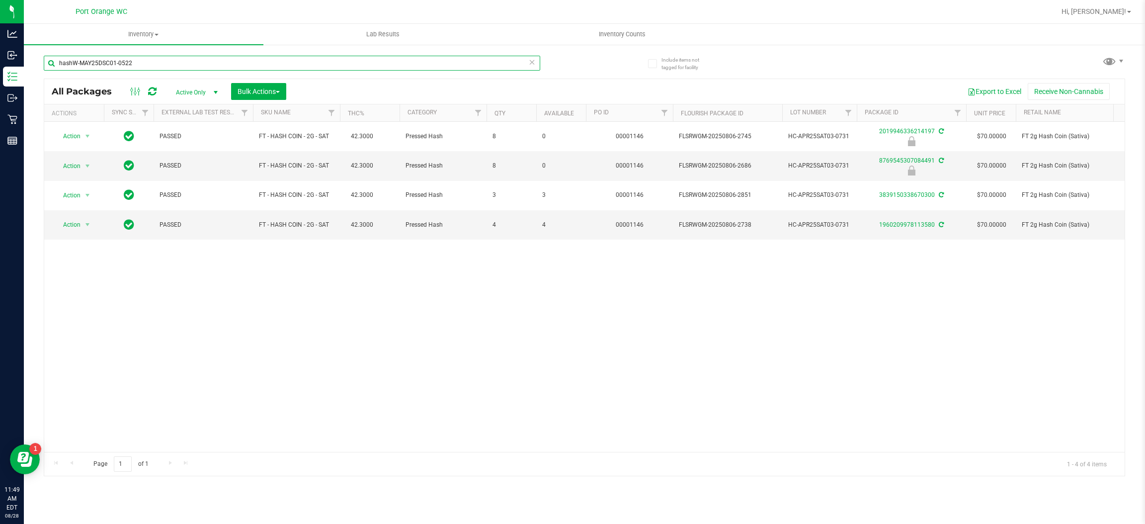
type input "hashW-MAY25DSC01-0522"
